Goal: Task Accomplishment & Management: Complete application form

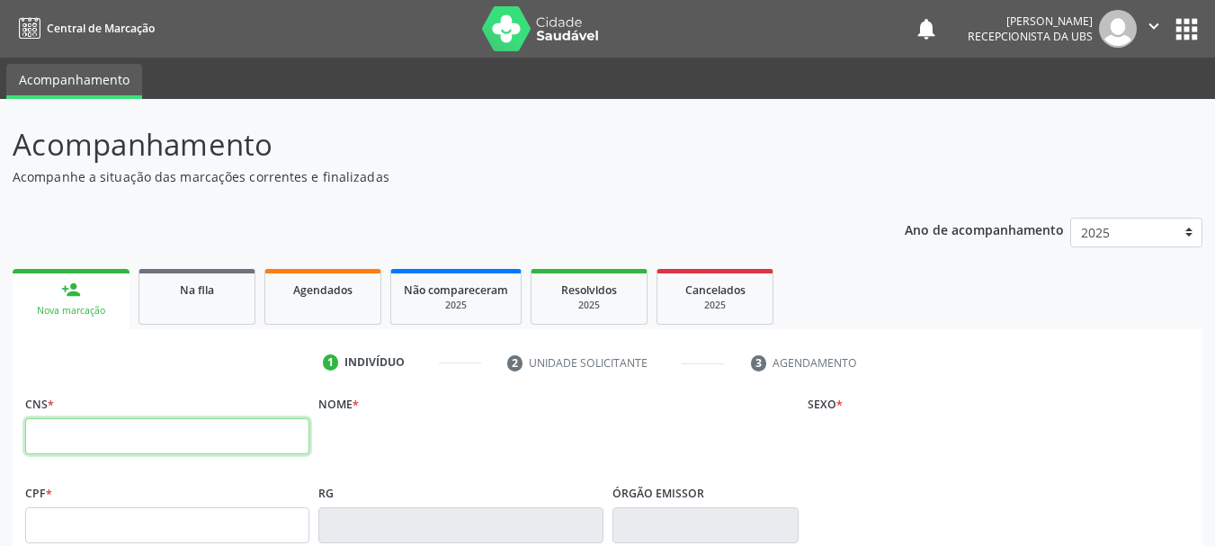
paste input "700 8049 0253 4190"
type input "700 8049 0253 4190"
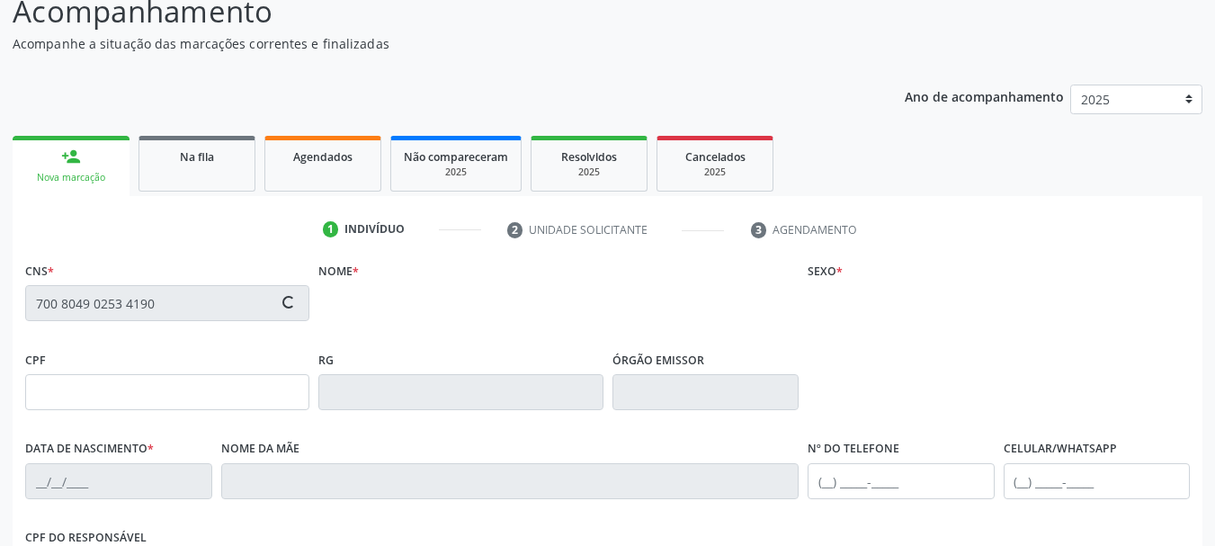
scroll to position [270, 0]
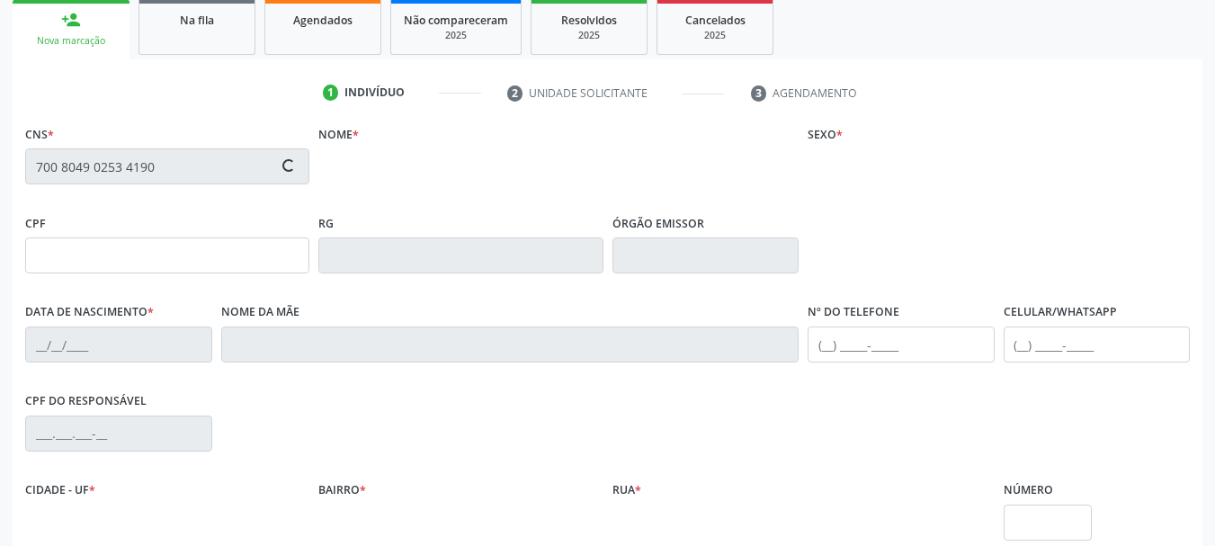
type input "[DATE]"
type input "[PERSON_NAME][DEMOGRAPHIC_DATA]"
type input "[PHONE_NUMBER]"
type input "S/N"
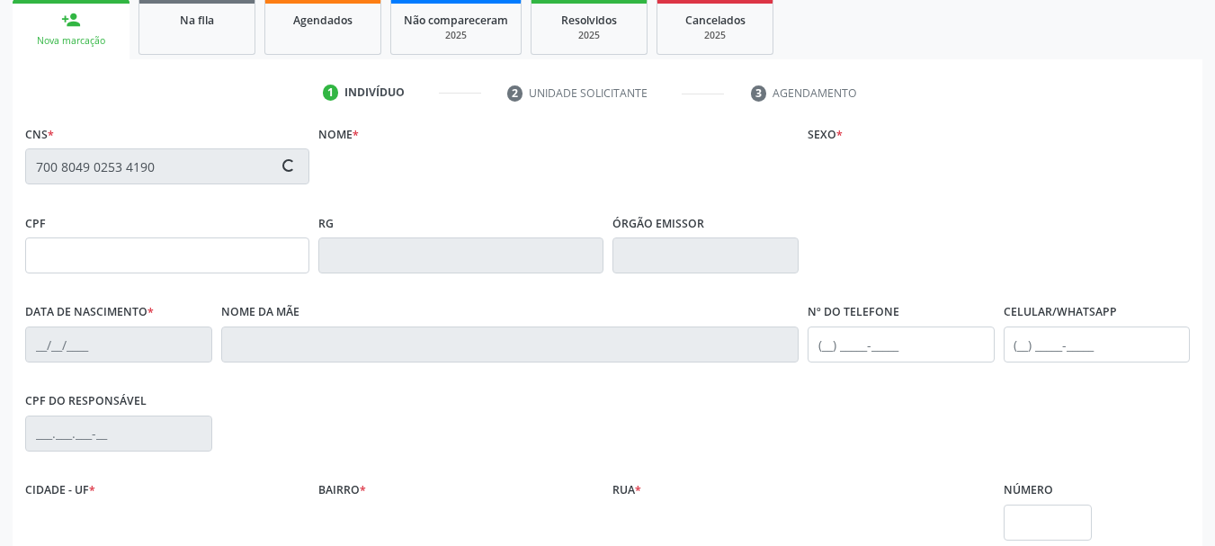
type input "016.927.485-30"
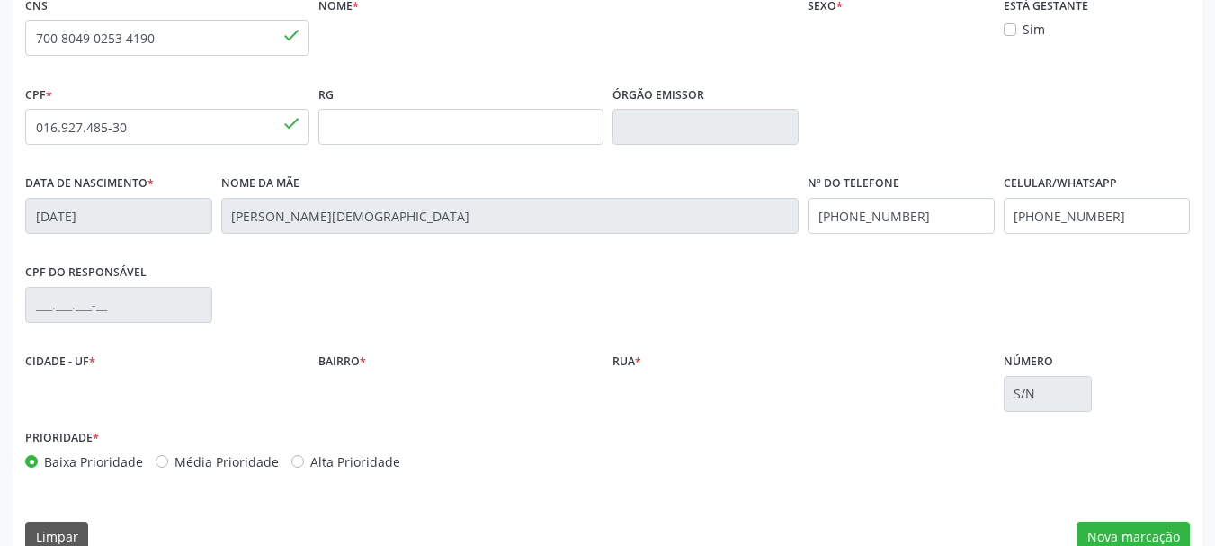
scroll to position [429, 0]
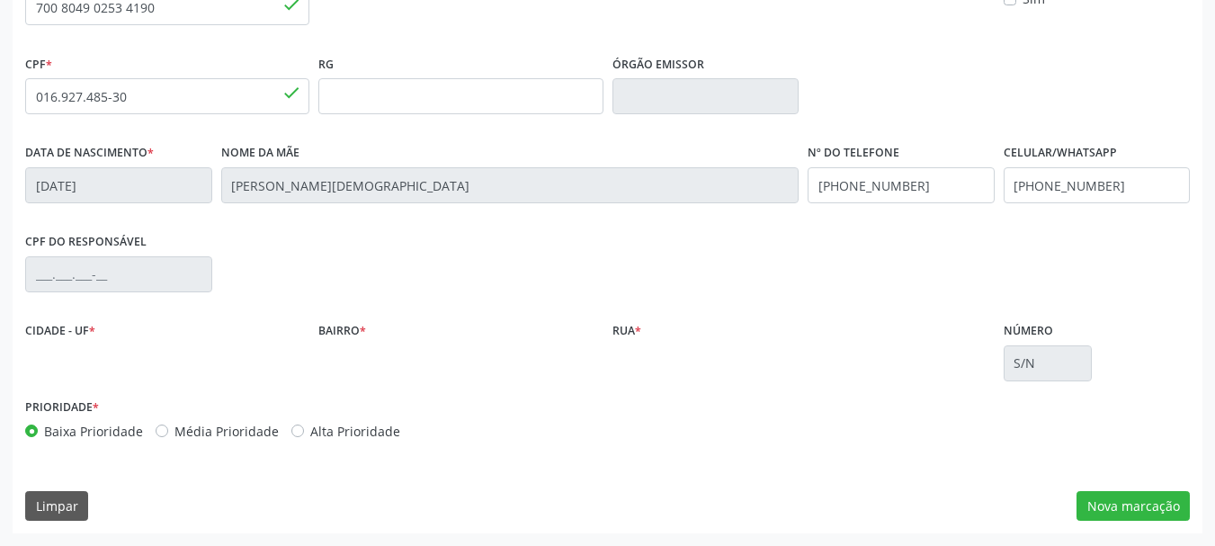
click at [379, 424] on label "Alta Prioridade" at bounding box center [355, 431] width 90 height 19
click at [304, 424] on input "Alta Prioridade" at bounding box center [297, 430] width 13 height 16
radio input "true"
click at [1169, 508] on button "Nova marcação" at bounding box center [1133, 506] width 113 height 31
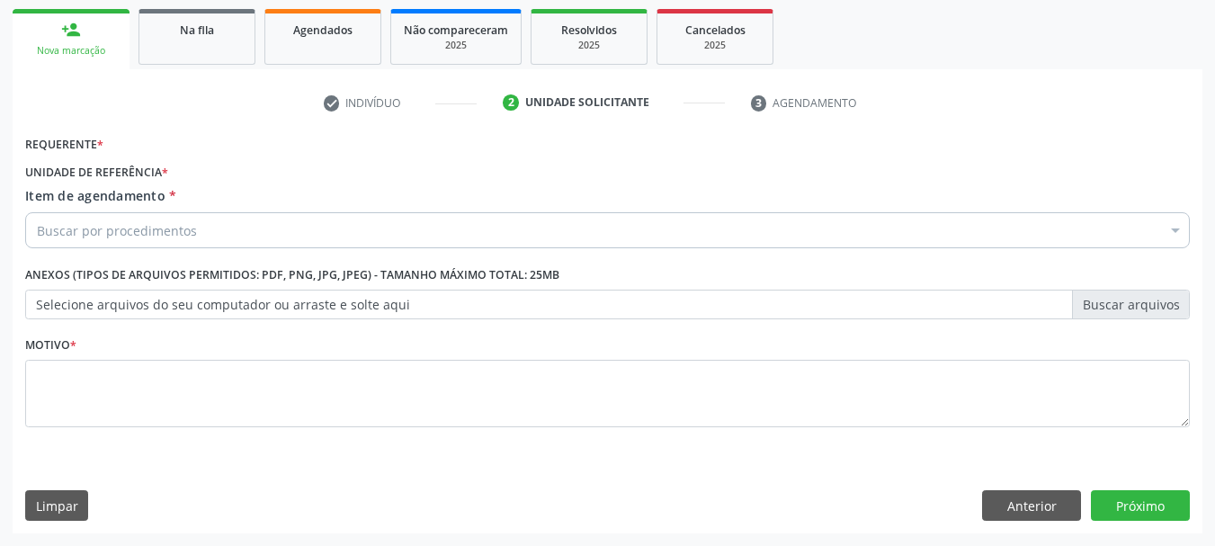
scroll to position [260, 0]
click at [363, 236] on div "Buscar por procedimentos" at bounding box center [607, 230] width 1165 height 36
